Goal: Task Accomplishment & Management: Manage account settings

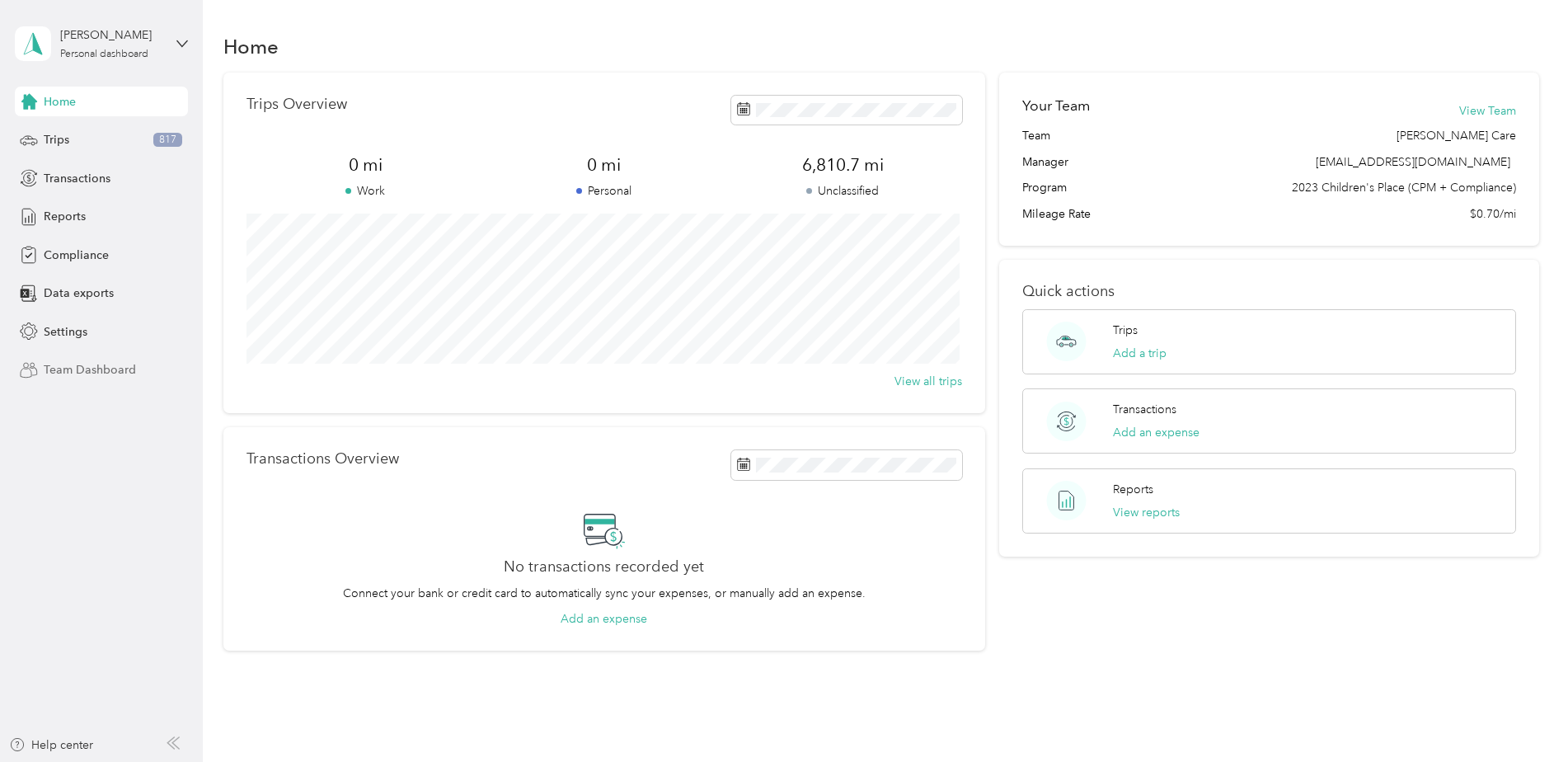
click at [70, 371] on span "Team Dashboard" at bounding box center [90, 370] width 92 height 17
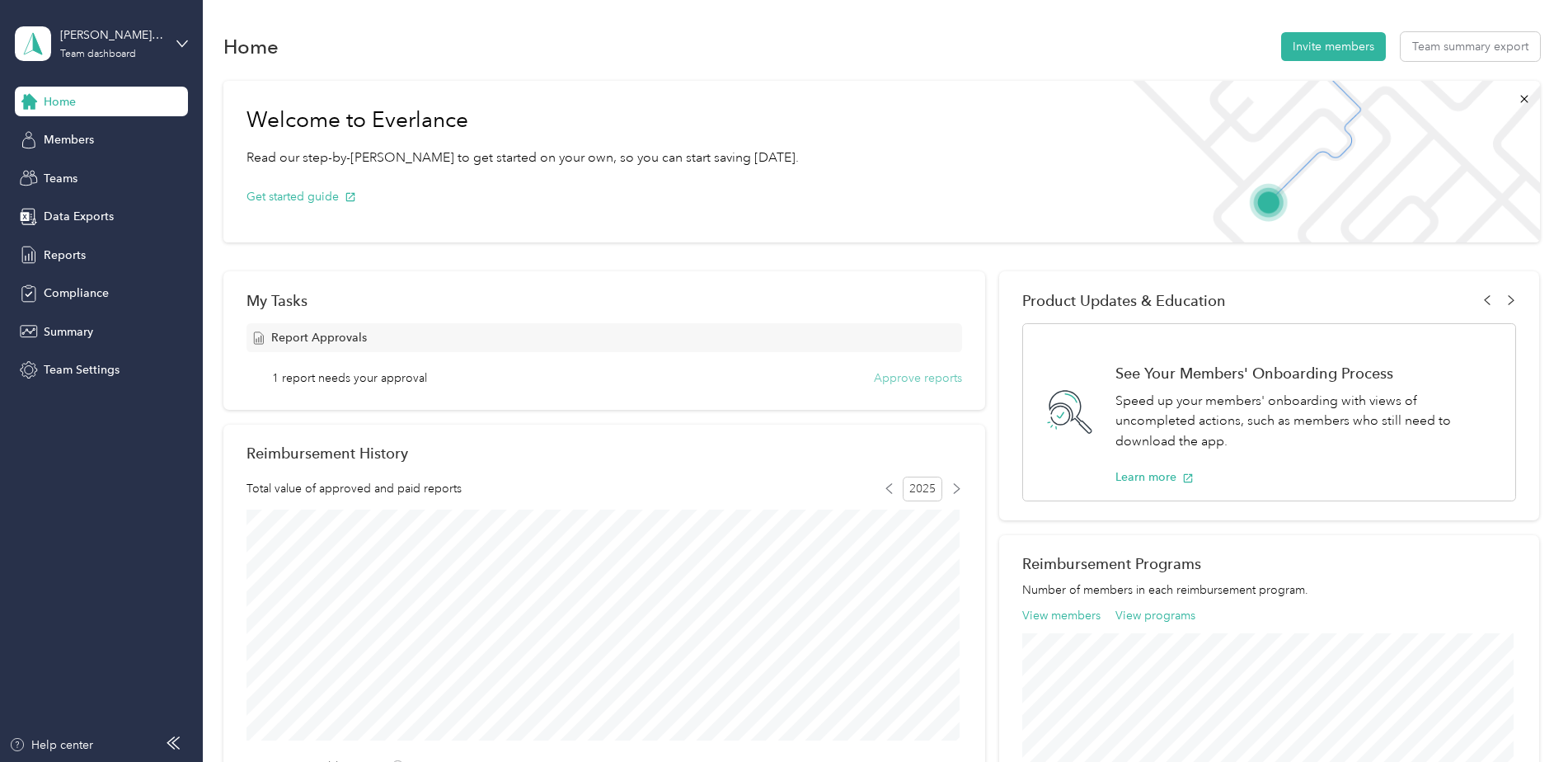
click at [901, 375] on button "Approve reports" at bounding box center [917, 378] width 88 height 17
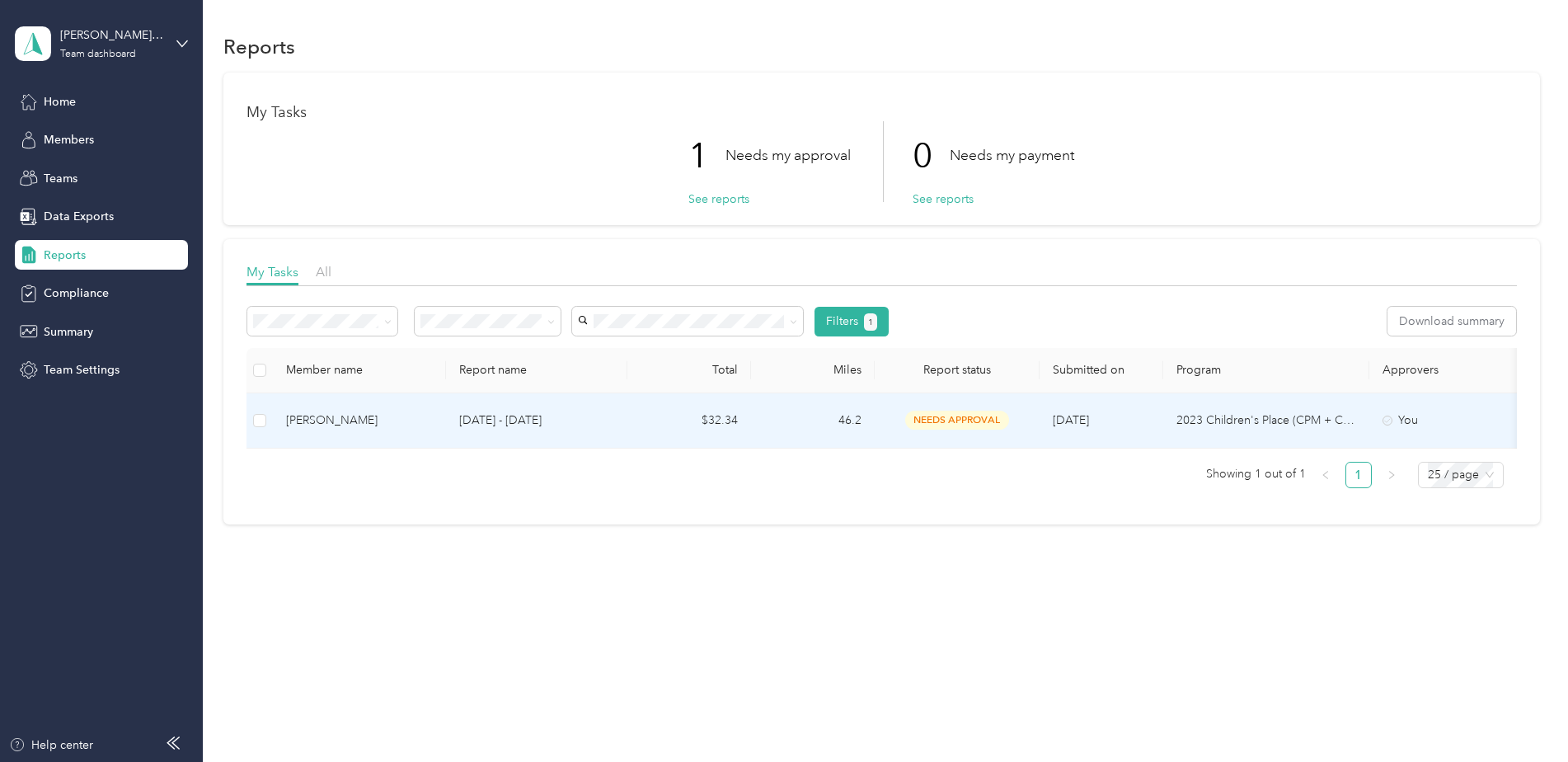
click at [598, 415] on p "[DATE] - [DATE]" at bounding box center [537, 420] width 155 height 18
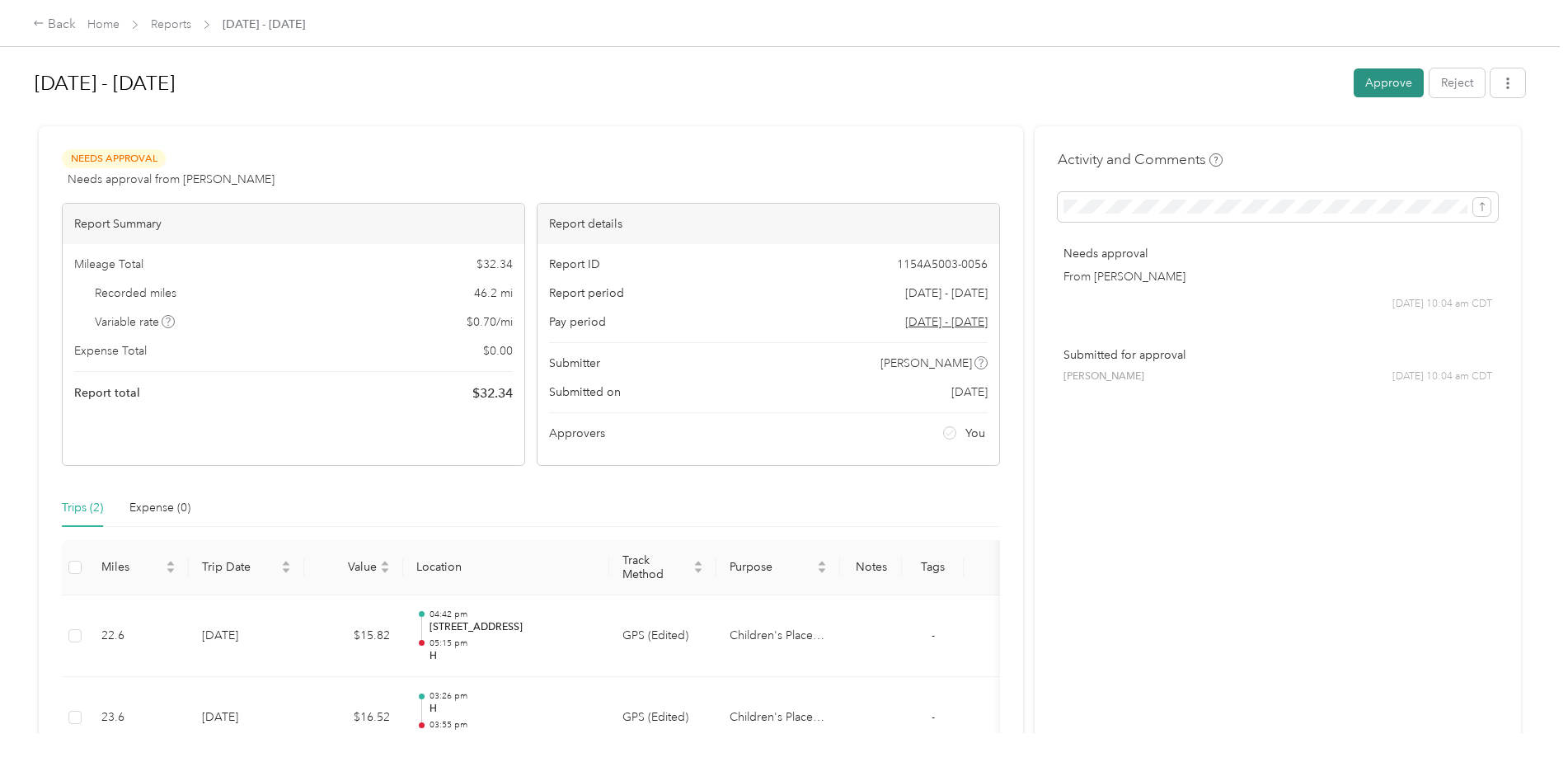
click at [1385, 80] on button "Approve" at bounding box center [1388, 83] width 70 height 29
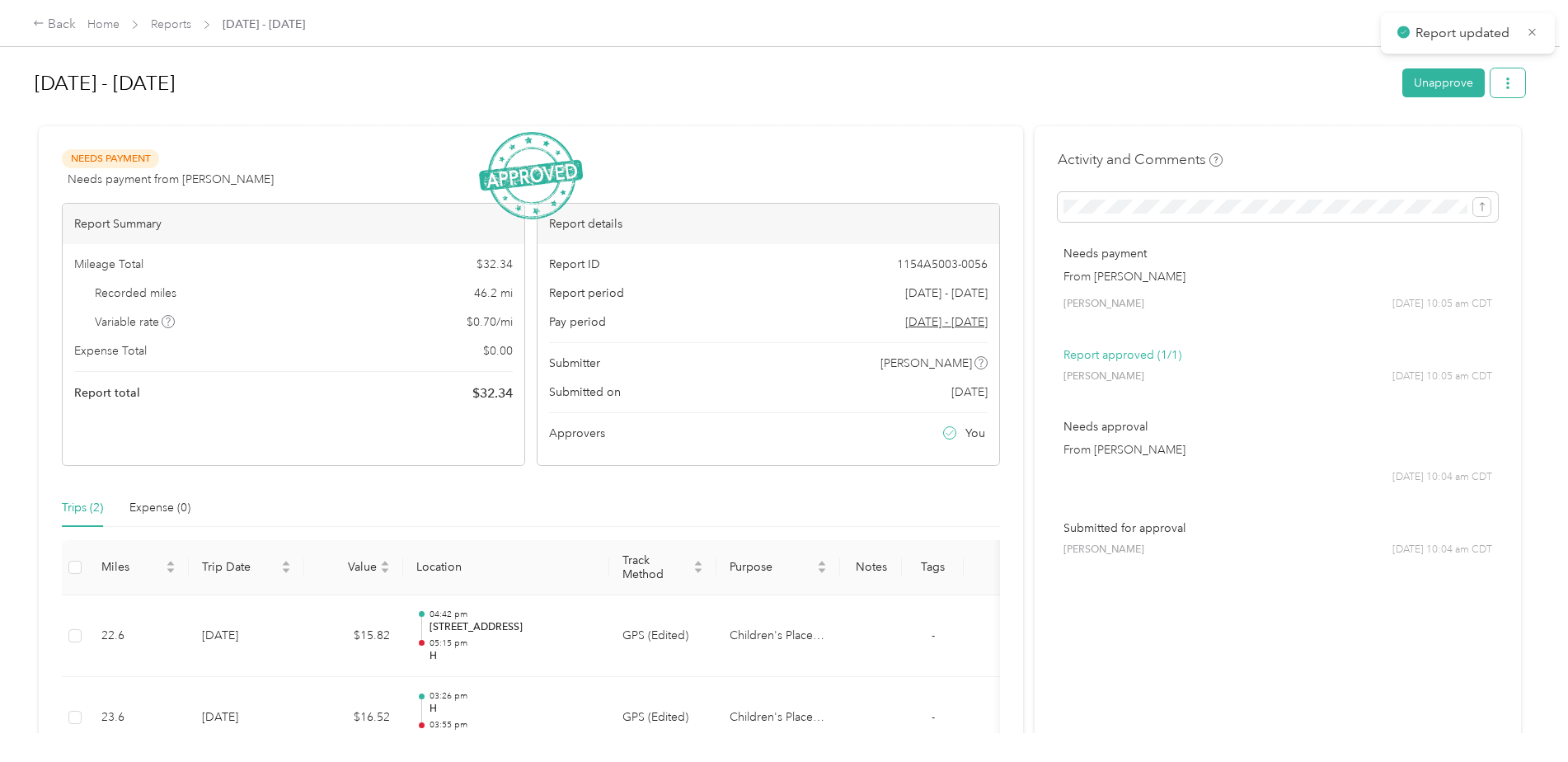
click at [1502, 81] on icon "button" at bounding box center [1507, 83] width 11 height 11
click at [1465, 150] on span "Download" at bounding box center [1456, 144] width 55 height 17
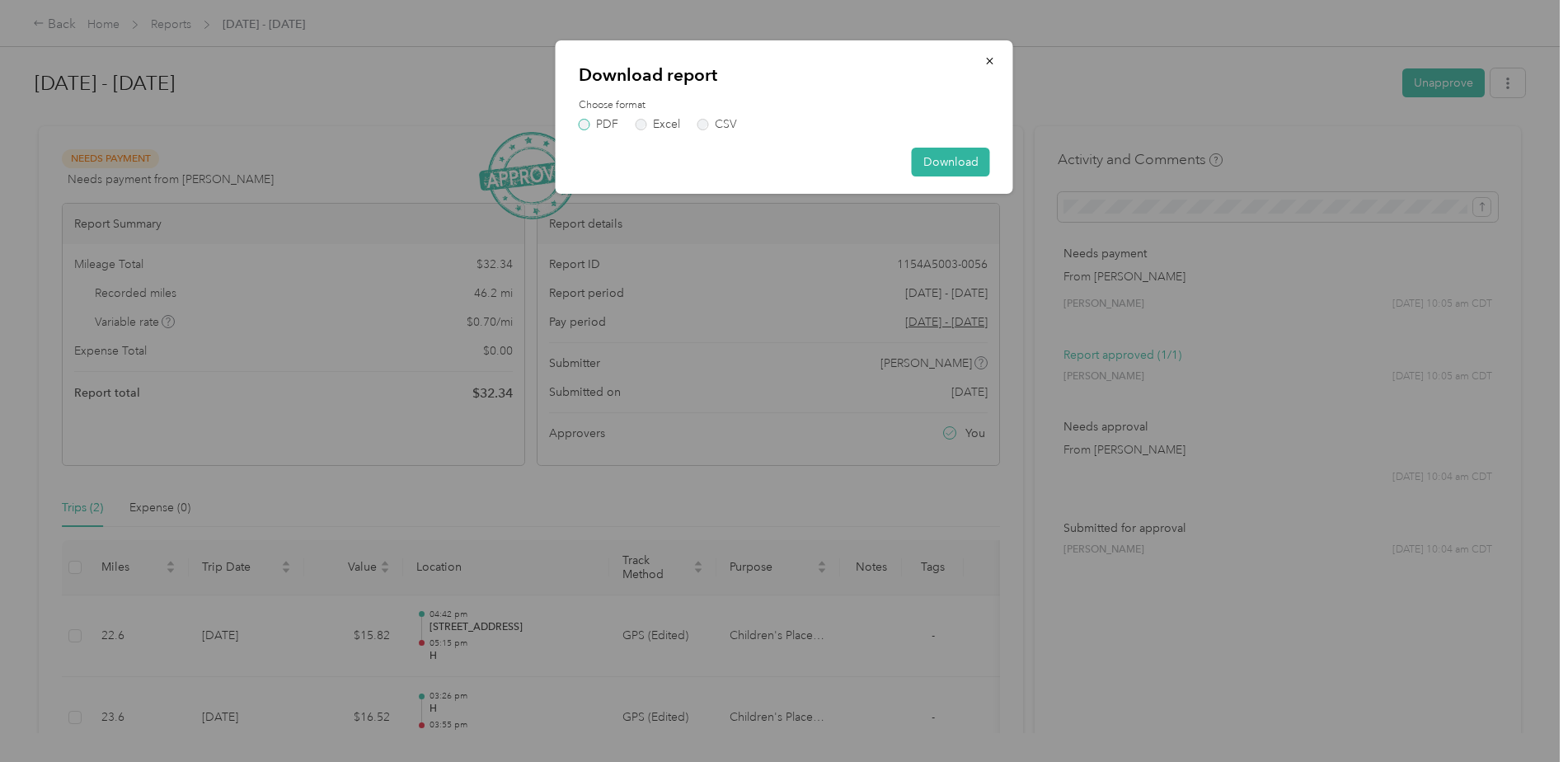
click at [588, 124] on label "PDF" at bounding box center [597, 124] width 39 height 11
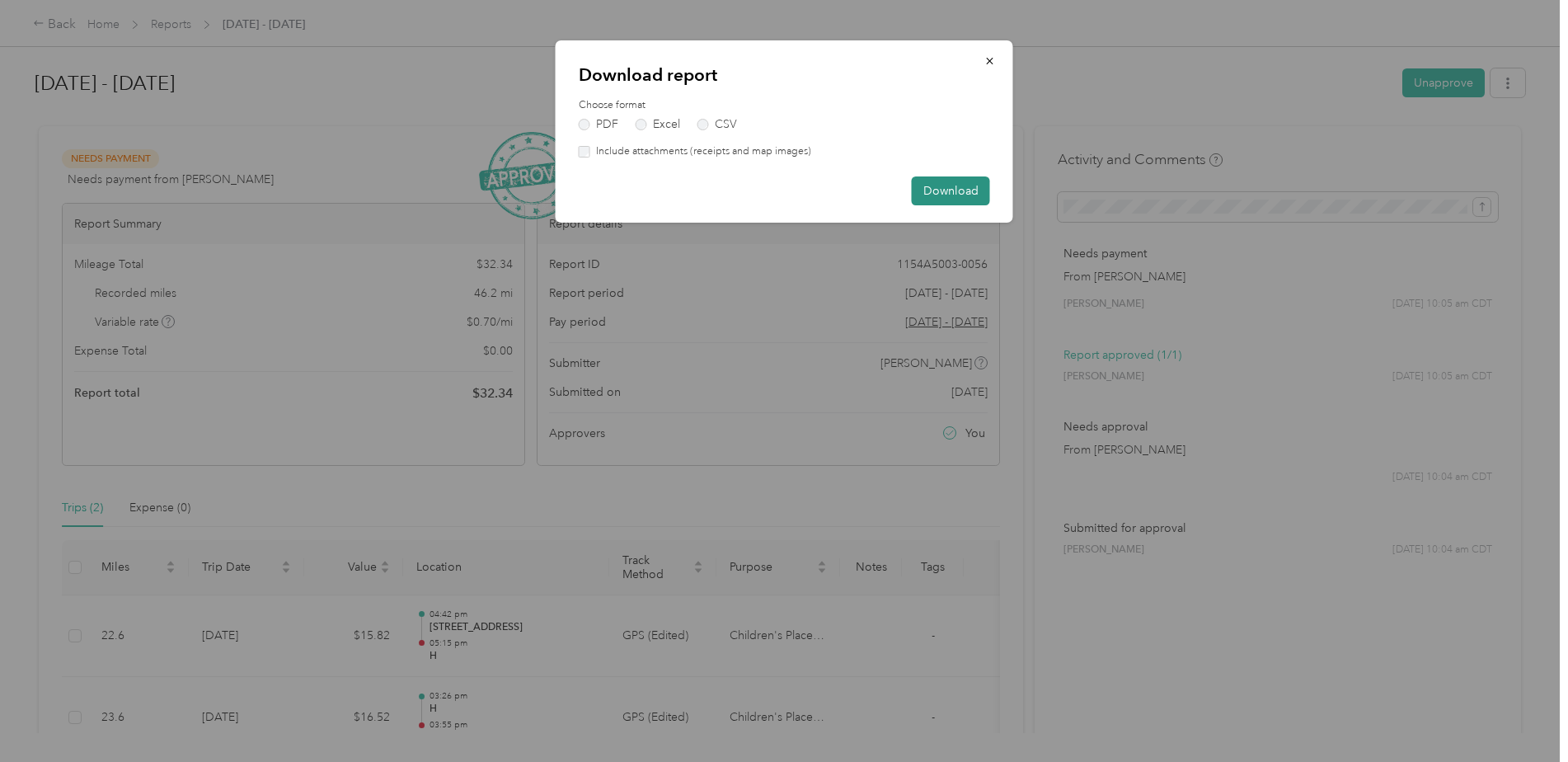
click at [936, 193] on button "Download" at bounding box center [951, 190] width 78 height 29
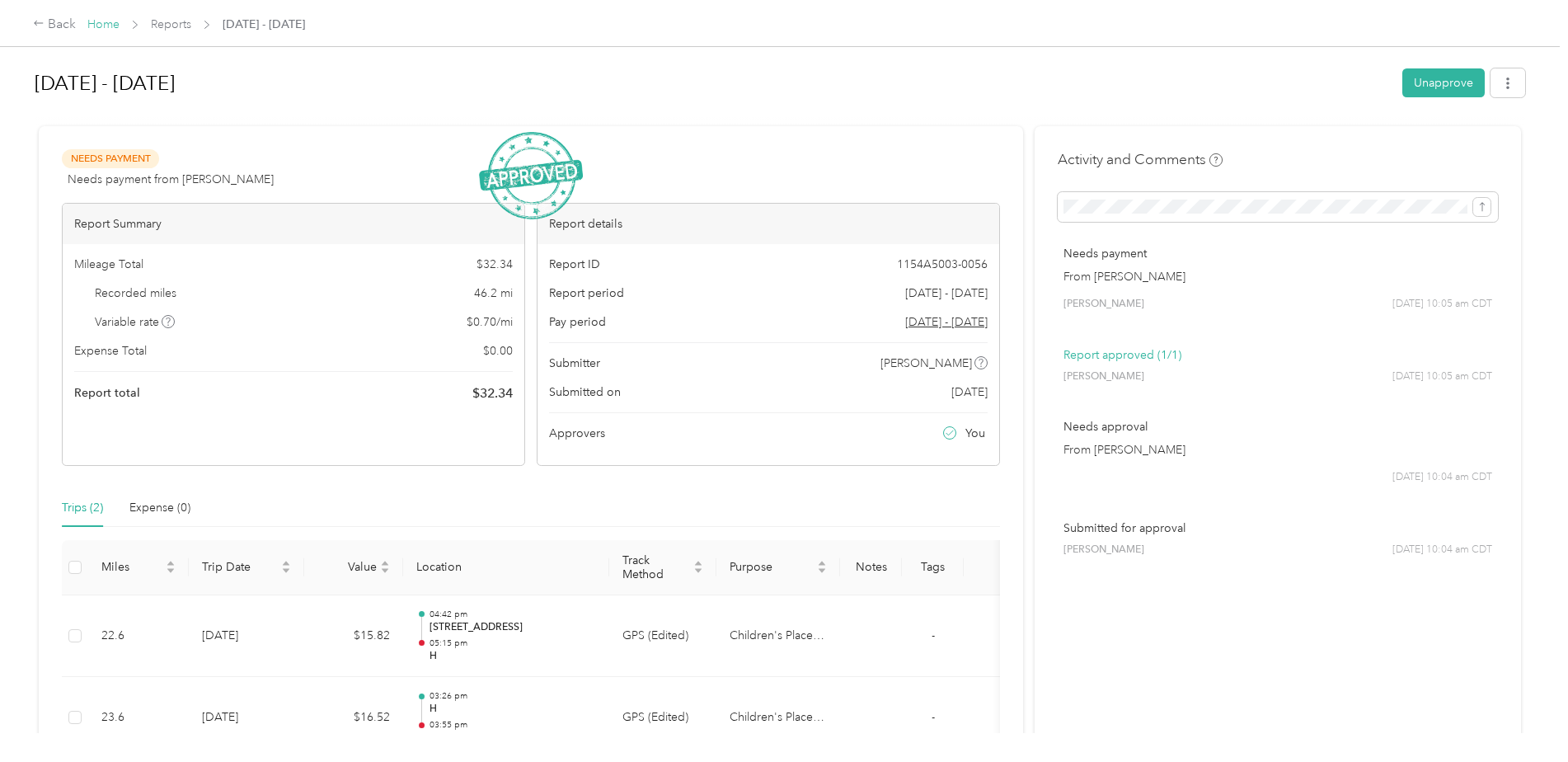
click at [107, 27] on link "Home" at bounding box center [103, 24] width 32 height 14
